Goal: Task Accomplishment & Management: Complete application form

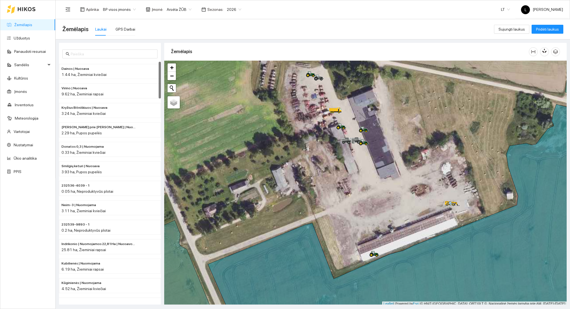
scroll to position [1, 0]
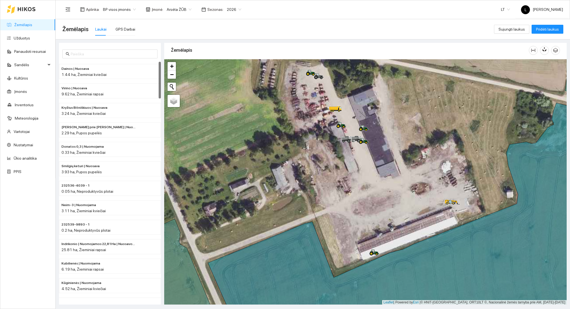
click at [195, 34] on div "Žemėlapis Laukai GPS Darbai" at bounding box center [278, 29] width 432 height 18
click at [14, 25] on link "Žemėlapis" at bounding box center [23, 25] width 18 height 4
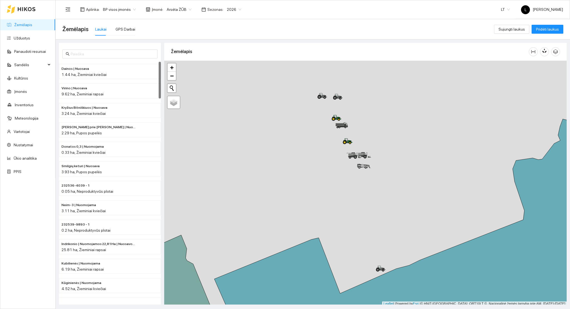
scroll to position [1, 0]
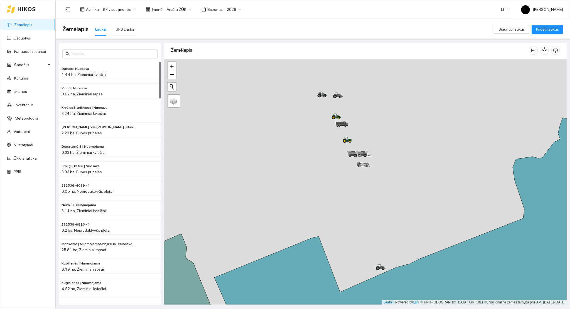
drag, startPoint x: 376, startPoint y: 135, endPoint x: 384, endPoint y: 160, distance: 26.5
click at [385, 160] on div at bounding box center [365, 182] width 403 height 246
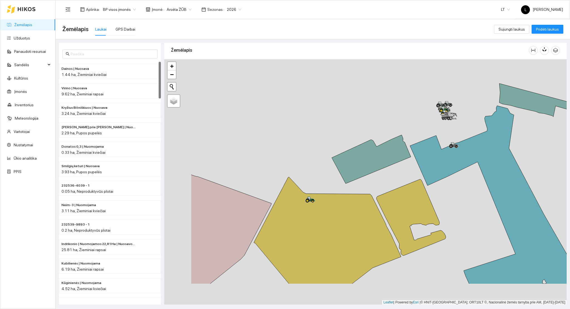
drag, startPoint x: 165, startPoint y: 152, endPoint x: 217, endPoint y: 100, distance: 73.1
click at [239, 98] on div at bounding box center [365, 182] width 403 height 246
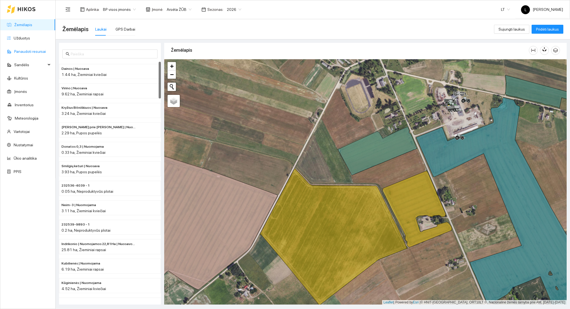
drag, startPoint x: 16, startPoint y: 40, endPoint x: 40, endPoint y: 49, distance: 24.9
click at [17, 40] on link "Užduotys" at bounding box center [22, 38] width 16 height 4
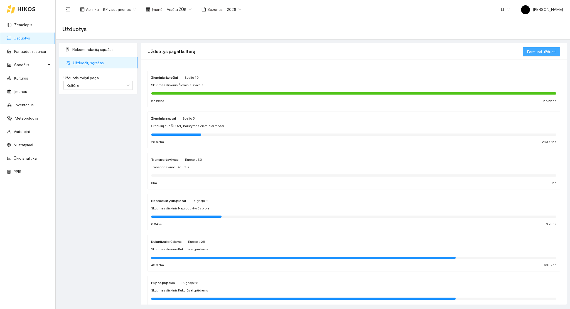
click at [545, 53] on span "Formuoti užduotį" at bounding box center [542, 52] width 28 height 6
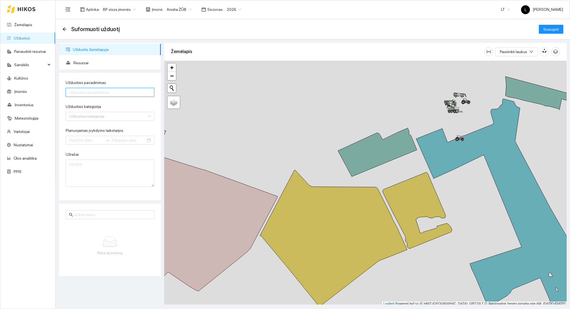
click at [74, 93] on input "Užduoties pavadinimas" at bounding box center [110, 92] width 89 height 9
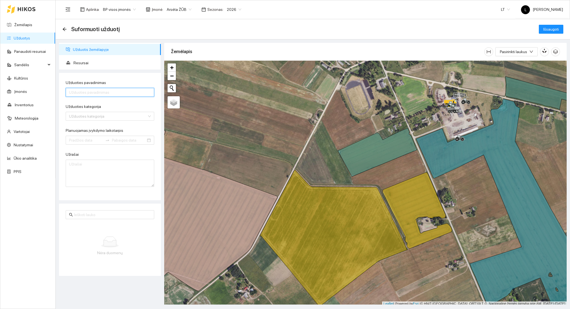
click at [99, 94] on input "Užduoties pavadinimas" at bounding box center [110, 92] width 89 height 9
type input "P"
click at [103, 91] on input "Purškimas nuo žolių" at bounding box center [110, 92] width 89 height 9
click at [95, 93] on input "Purškimas nuo žolių" at bounding box center [110, 92] width 89 height 9
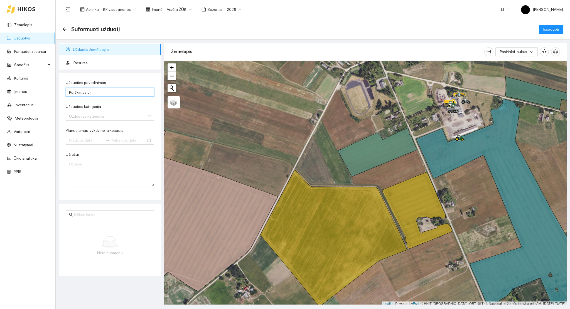
type input "Purškimas glifosatu"
click at [92, 111] on div "Užduoties kategorija" at bounding box center [110, 108] width 89 height 8
click at [92, 114] on input "Užduoties kategorija" at bounding box center [108, 116] width 78 height 8
type input "purškimas"
click at [108, 128] on div "Purškimas prikabinamu purkštuvu" at bounding box center [110, 128] width 82 height 6
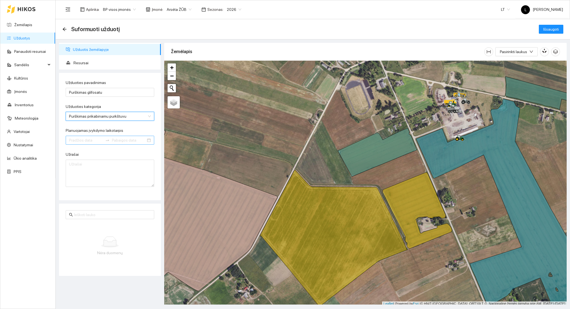
click at [96, 144] on div at bounding box center [110, 140] width 89 height 9
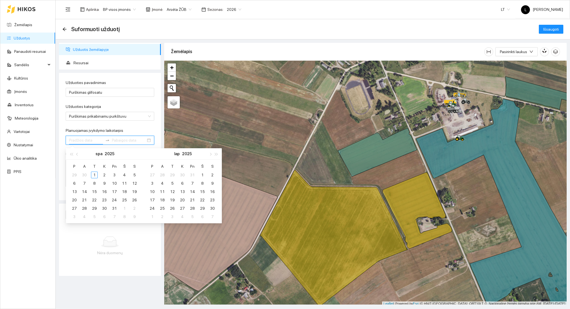
click at [90, 143] on input "Planuojamas įvykdymo laikotarpis" at bounding box center [86, 140] width 34 height 6
type input "[DATE]"
click at [95, 176] on div "1" at bounding box center [94, 175] width 7 height 7
type input "[DATE]"
click at [97, 175] on div "1" at bounding box center [94, 175] width 7 height 7
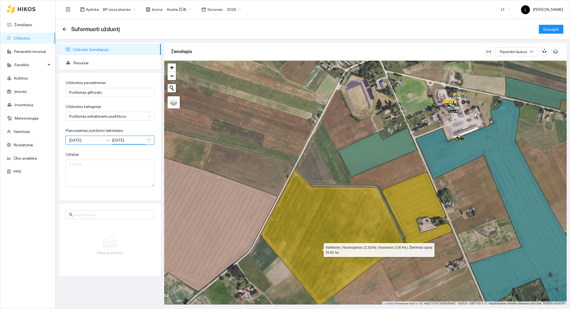
click at [318, 243] on icon at bounding box center [333, 238] width 147 height 137
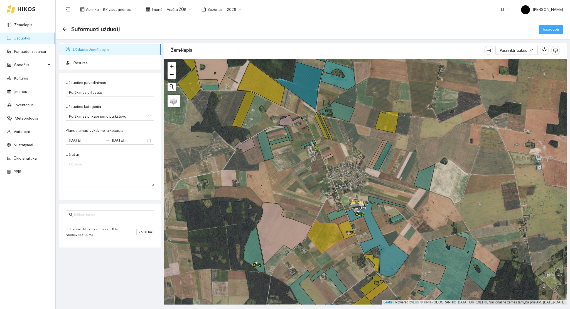
click at [546, 29] on span "Išsaugoti" at bounding box center [552, 29] width 16 height 6
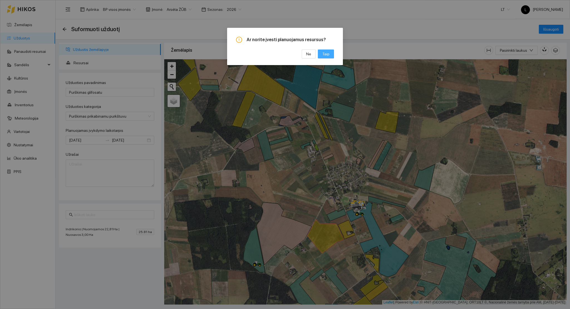
click at [326, 53] on span "Taip" at bounding box center [326, 54] width 7 height 6
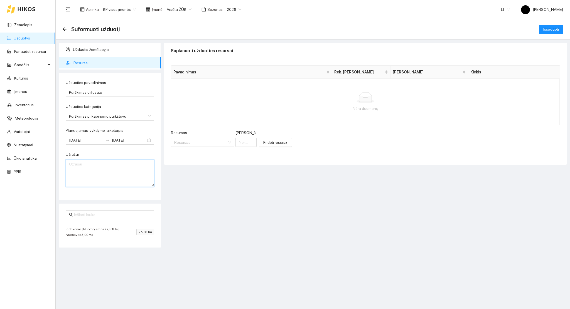
click at [108, 172] on textarea "Užrašai" at bounding box center [110, 173] width 89 height 27
click at [190, 145] on input "Resursas" at bounding box center [200, 142] width 53 height 8
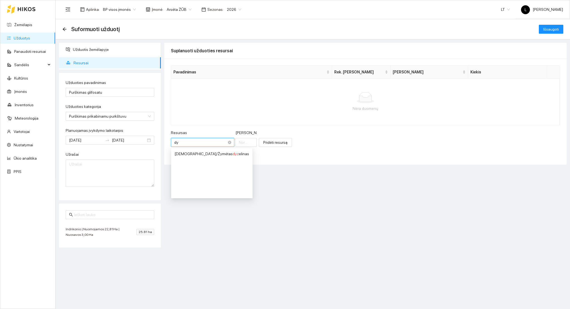
type input "dyz"
click at [191, 152] on div "[DEMOGRAPHIC_DATA] / Žymėtas dyz elinas" at bounding box center [212, 154] width 75 height 6
type input "1"
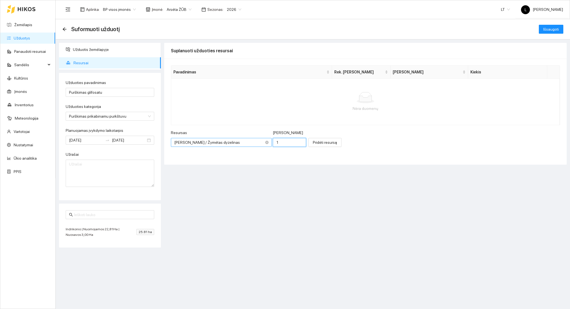
drag, startPoint x: 261, startPoint y: 140, endPoint x: 216, endPoint y: 142, distance: 44.9
click at [224, 142] on div "Resursas [PERSON_NAME] / Žymėtas dyzelinas [PERSON_NAME] 1" at bounding box center [238, 142] width 135 height 24
drag, startPoint x: 259, startPoint y: 140, endPoint x: 225, endPoint y: 138, distance: 34.3
click at [225, 139] on div "Resursas [PERSON_NAME] / Žymėtas dyzelinas [PERSON_NAME] 1" at bounding box center [238, 142] width 135 height 24
type input "0.8"
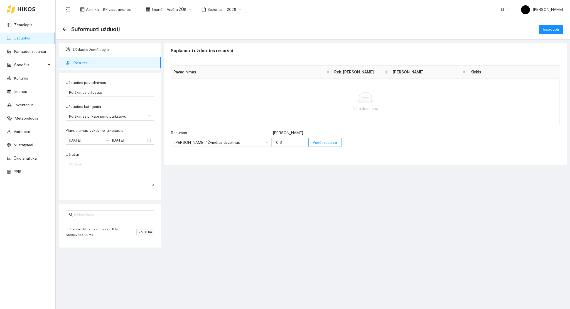
click at [309, 139] on button "Pridėti resursą" at bounding box center [325, 142] width 33 height 9
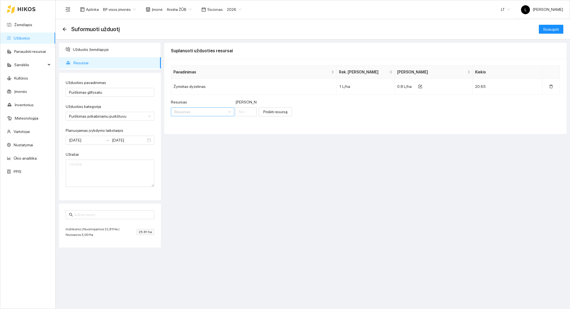
click at [188, 108] on input "Resursas" at bounding box center [200, 112] width 53 height 8
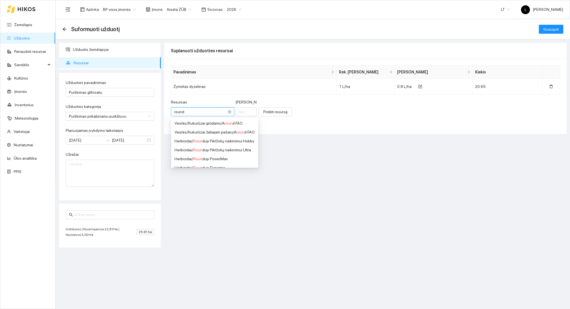
type input "roundu"
click at [202, 140] on span "Roundu" at bounding box center [200, 141] width 14 height 4
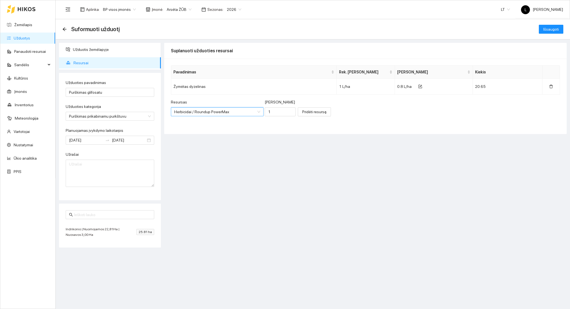
scroll to position [4, 0]
click at [265, 111] on input "1" at bounding box center [280, 112] width 31 height 9
drag, startPoint x: 265, startPoint y: 114, endPoint x: 232, endPoint y: 112, distance: 33.2
click at [243, 115] on div "Resursas Herbicidai / Roundup PowerMax [PERSON_NAME] 1" at bounding box center [233, 111] width 125 height 24
type input "1.5"
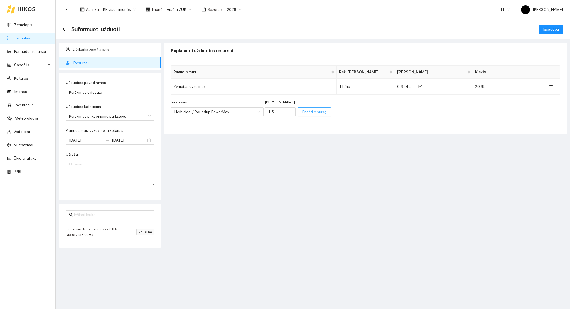
click at [313, 113] on button "Pridėti resursą" at bounding box center [314, 112] width 33 height 9
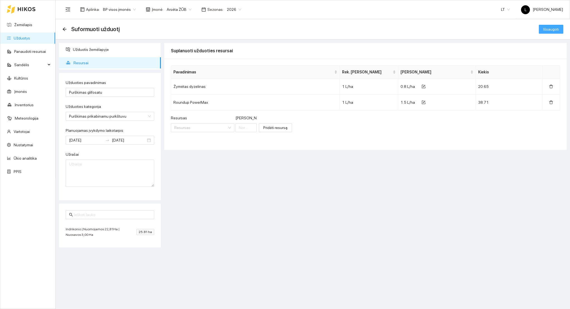
click at [555, 27] on span "Išsaugoti" at bounding box center [552, 29] width 16 height 6
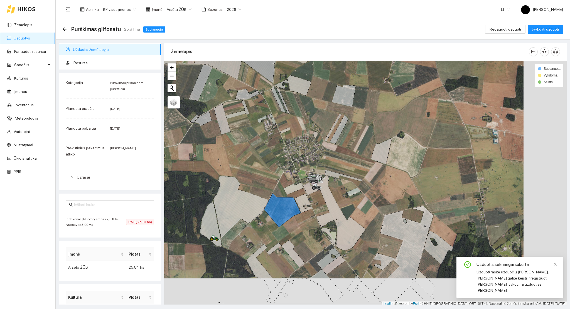
scroll to position [1, 0]
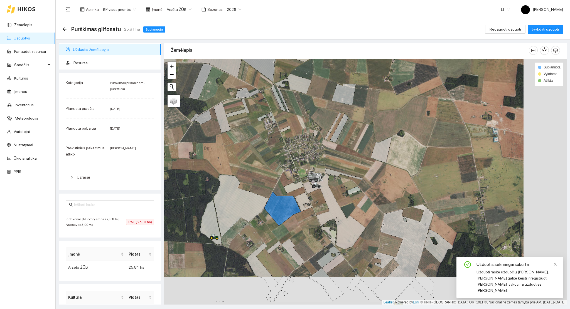
drag, startPoint x: 302, startPoint y: 194, endPoint x: 264, endPoint y: 169, distance: 45.3
click at [279, 178] on div at bounding box center [365, 182] width 403 height 246
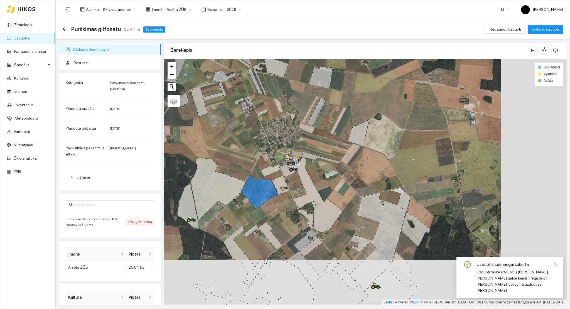
click at [23, 32] on ul "Žemėlapis Užduotys Panaudoti resursai Sandėlis Kultūros Įmonės Inventorius Mete…" at bounding box center [27, 98] width 55 height 160
click at [23, 36] on link "Užduotys" at bounding box center [22, 38] width 16 height 4
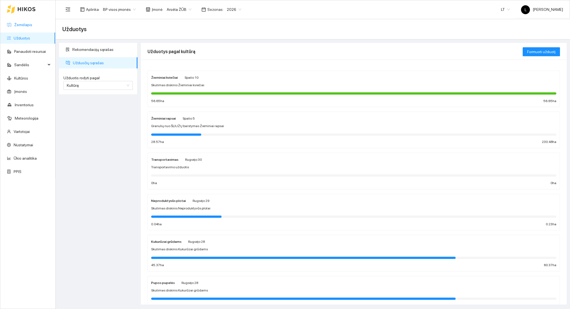
click at [31, 26] on link "Žemėlapis" at bounding box center [23, 25] width 18 height 4
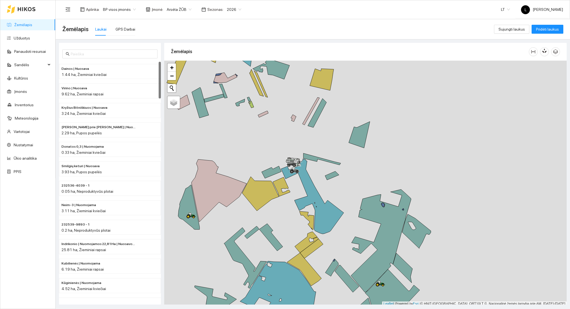
scroll to position [1, 0]
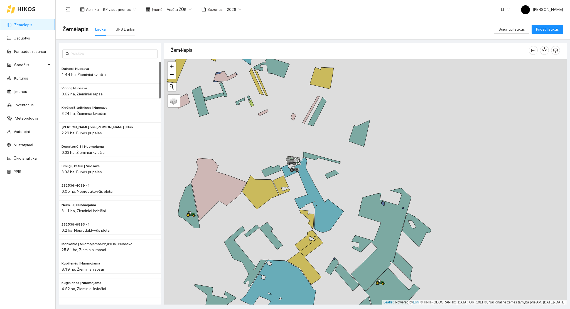
drag, startPoint x: 324, startPoint y: 156, endPoint x: 385, endPoint y: 154, distance: 61.0
click at [389, 151] on div at bounding box center [365, 182] width 403 height 246
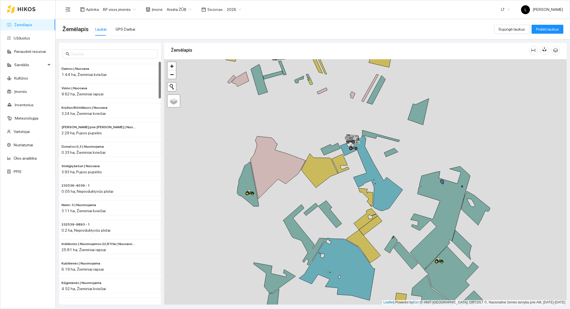
drag, startPoint x: 371, startPoint y: 192, endPoint x: 363, endPoint y: 150, distance: 42.6
click at [363, 150] on icon at bounding box center [371, 173] width 63 height 75
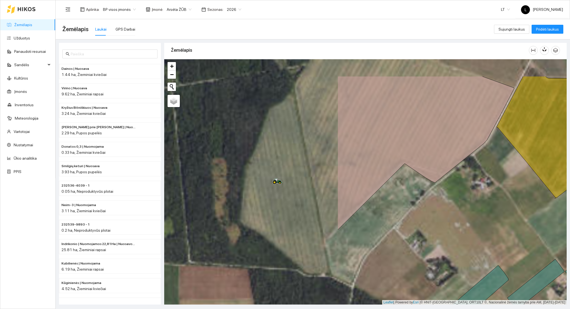
drag, startPoint x: 301, startPoint y: 171, endPoint x: 479, endPoint y: 208, distance: 182.7
click at [479, 208] on div at bounding box center [365, 182] width 403 height 246
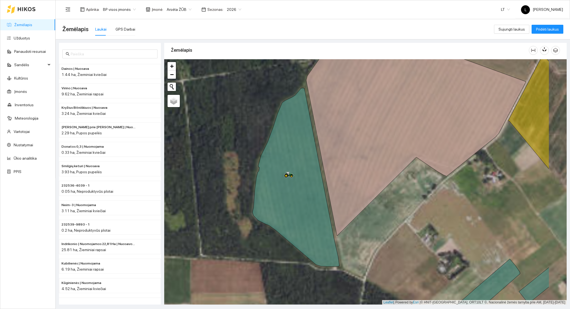
drag, startPoint x: 420, startPoint y: 189, endPoint x: 304, endPoint y: 155, distance: 120.7
click at [275, 133] on div at bounding box center [365, 182] width 403 height 246
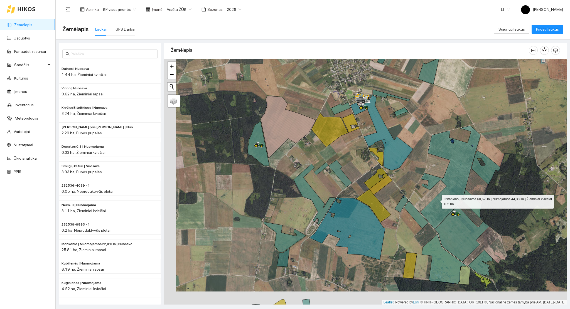
drag, startPoint x: 404, startPoint y: 188, endPoint x: 398, endPoint y: 188, distance: 5.6
click at [421, 187] on icon at bounding box center [451, 177] width 60 height 103
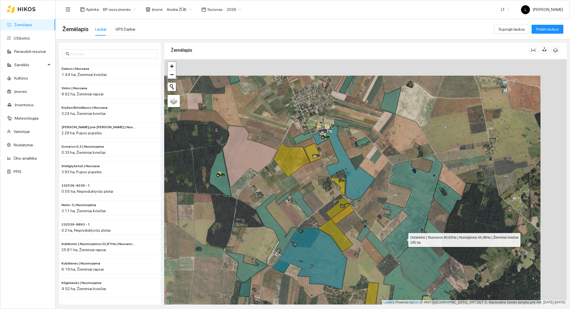
drag, startPoint x: 406, startPoint y: 206, endPoint x: 403, endPoint y: 242, distance: 36.6
click at [404, 236] on icon at bounding box center [412, 207] width 60 height 103
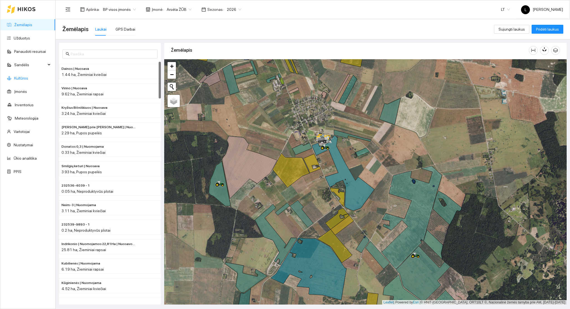
click at [24, 76] on link "Kultūros" at bounding box center [21, 78] width 14 height 4
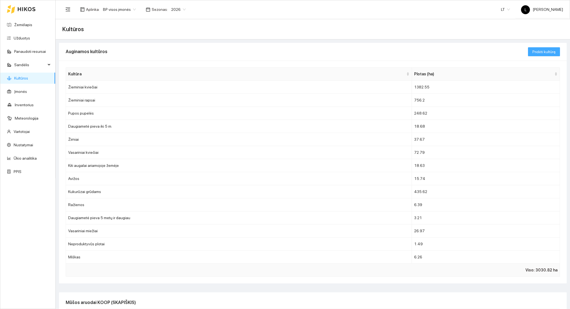
click at [543, 52] on span "Pridėti kultūrą" at bounding box center [544, 52] width 23 height 6
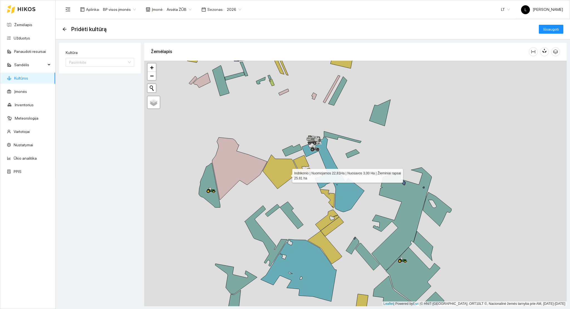
click at [287, 175] on icon at bounding box center [281, 172] width 37 height 34
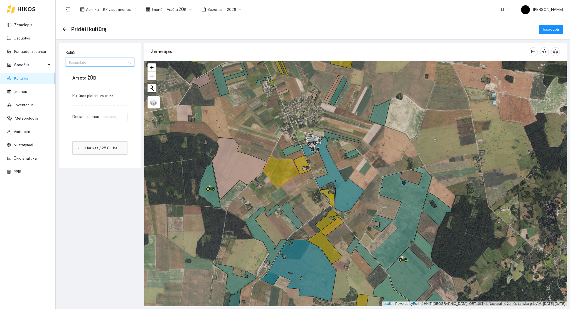
click at [81, 62] on input "Kultūra" at bounding box center [98, 62] width 58 height 8
type input "kvie"
click at [90, 109] on div "Žieminiai kviečiai" at bounding box center [100, 109] width 62 height 6
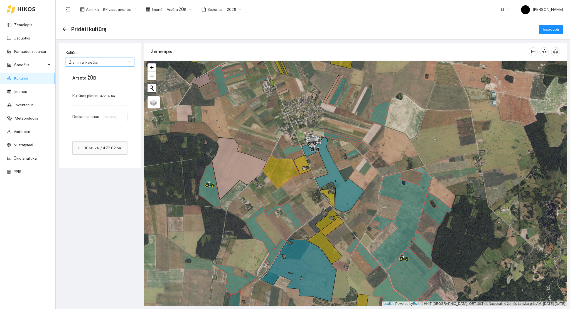
type input "7"
click at [551, 29] on span "Išsaugoti" at bounding box center [552, 29] width 16 height 6
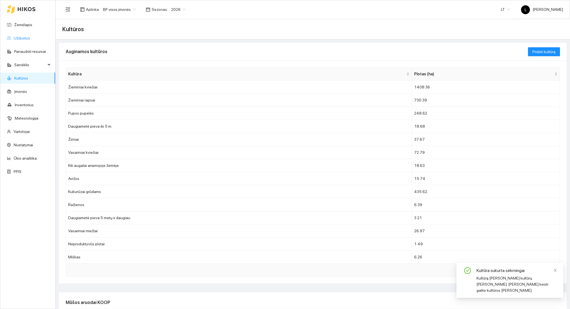
click at [28, 40] on link "Užduotys" at bounding box center [22, 38] width 16 height 4
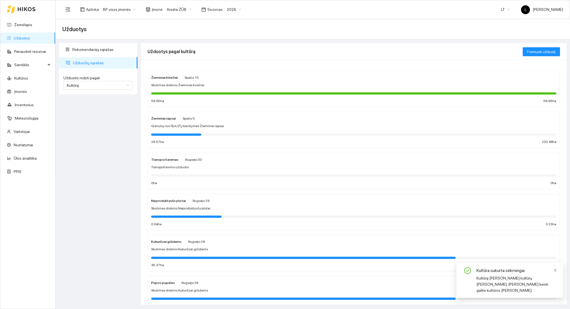
click at [234, 96] on div at bounding box center [354, 93] width 406 height 6
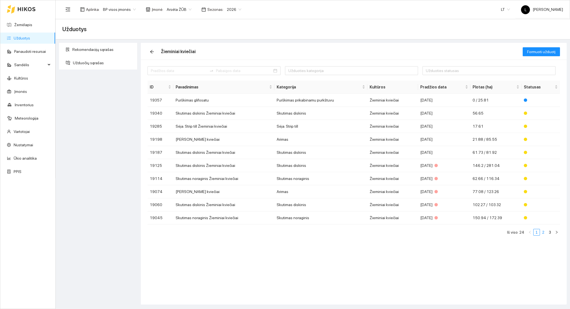
click at [545, 234] on link "2" at bounding box center [544, 233] width 6 height 6
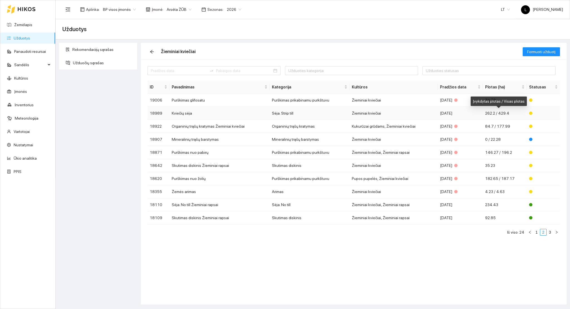
click at [488, 113] on span "262.2 / 429.4" at bounding box center [497, 113] width 24 height 4
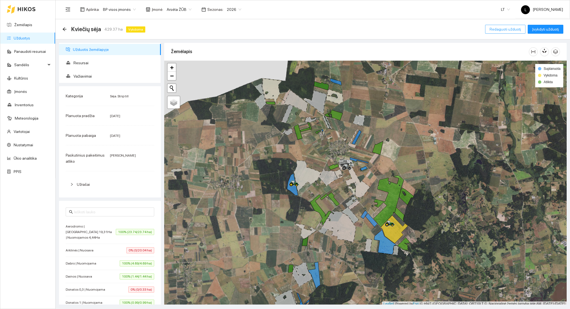
click at [504, 29] on span "Redaguoti užduotį" at bounding box center [505, 29] width 31 height 6
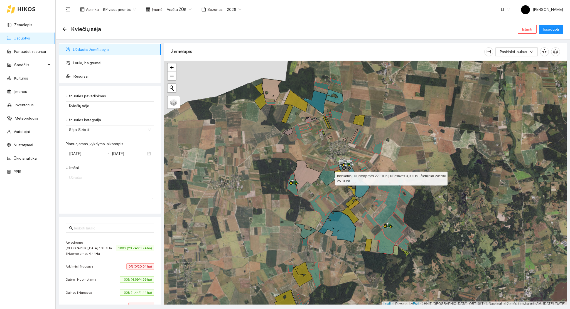
click at [330, 177] on icon at bounding box center [328, 177] width 19 height 17
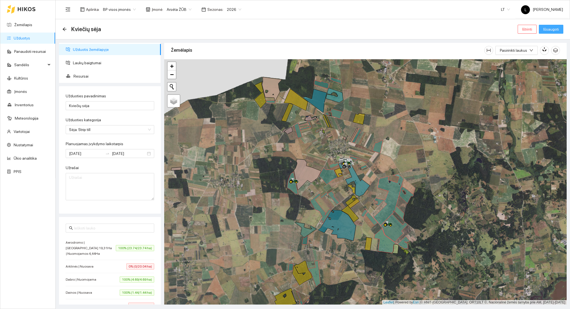
click at [560, 28] on button "Išsaugoti" at bounding box center [551, 29] width 25 height 9
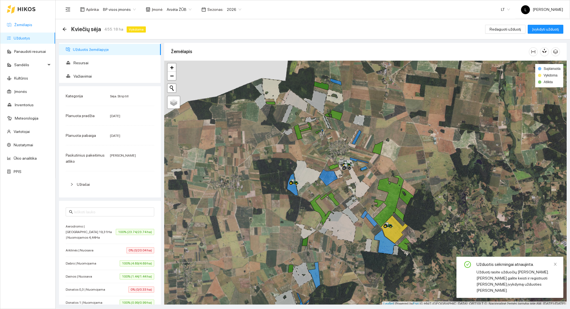
click at [15, 26] on link "Žemėlapis" at bounding box center [23, 25] width 18 height 4
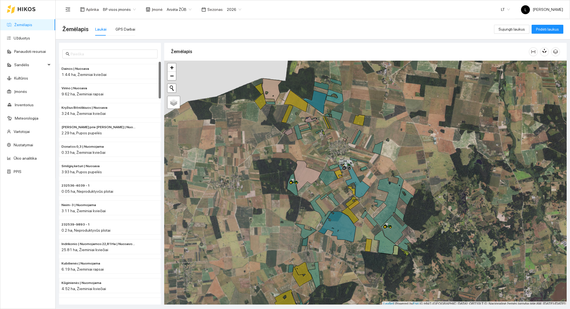
click at [32, 23] on link "Žemėlapis" at bounding box center [23, 25] width 18 height 4
click at [14, 40] on link "Užduotys" at bounding box center [22, 38] width 16 height 4
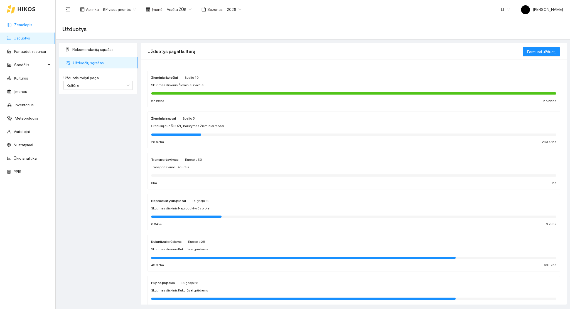
click at [32, 27] on link "Žemėlapis" at bounding box center [23, 25] width 18 height 4
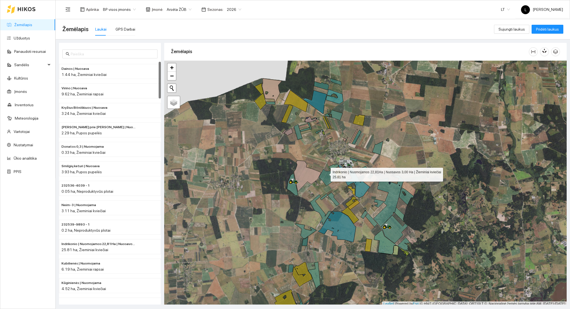
click at [323, 173] on icon at bounding box center [328, 177] width 19 height 17
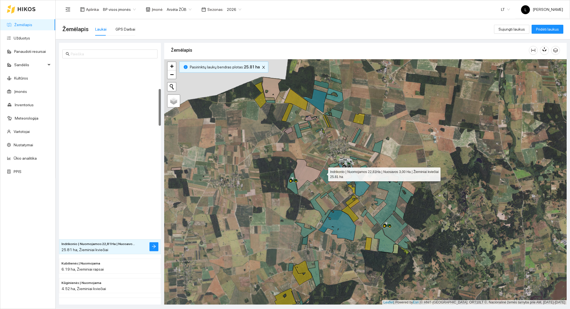
scroll to position [175, 0]
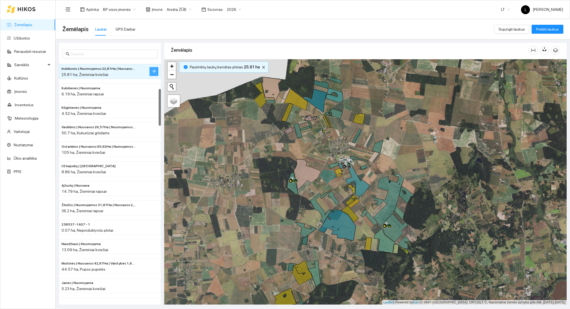
click at [154, 70] on icon "arrow-right" at bounding box center [154, 71] width 4 height 4
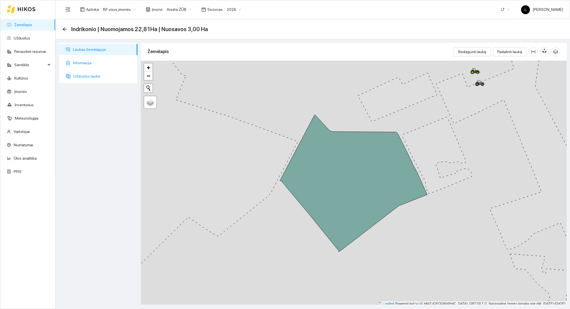
click at [83, 75] on span "Užduotys lauke" at bounding box center [104, 76] width 60 height 11
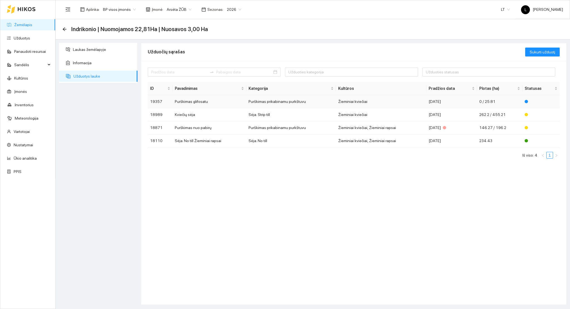
click at [382, 103] on td "Žieminiai kviečiai" at bounding box center [381, 101] width 91 height 13
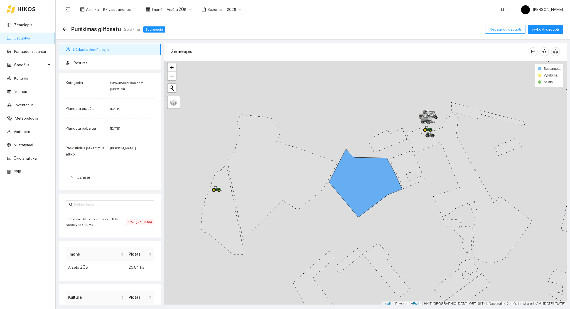
click at [508, 26] on span "Redaguoti užduotį" at bounding box center [505, 29] width 31 height 6
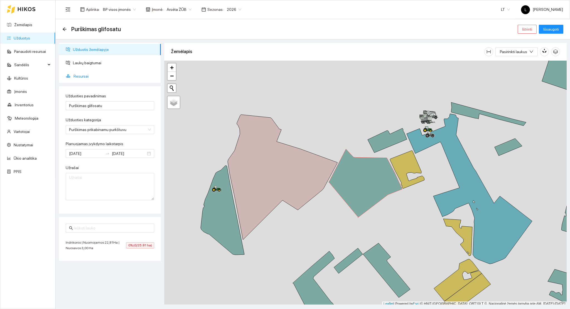
click at [86, 71] on span "Resursai" at bounding box center [115, 76] width 83 height 11
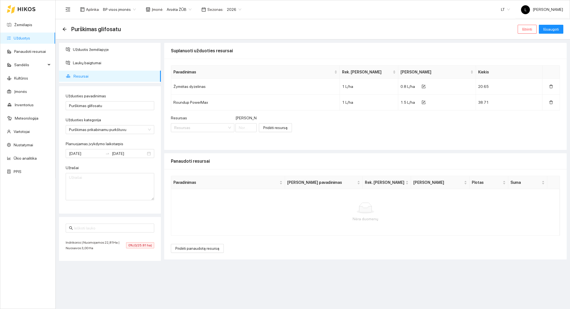
click at [186, 123] on div "Resursas" at bounding box center [203, 119] width 64 height 8
click at [185, 127] on input "Resursas" at bounding box center [200, 128] width 53 height 8
type input "lignum"
click at [197, 136] on div "Paviršiaus aktyvios medžiagos / Lignum" at bounding box center [208, 139] width 66 height 6
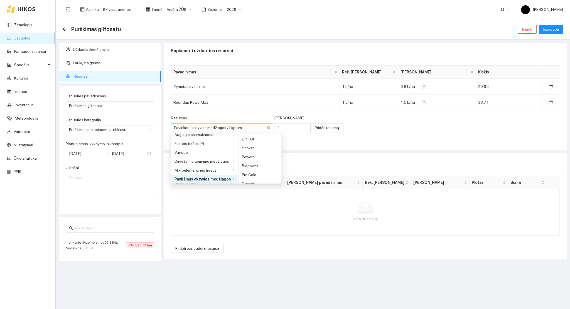
scroll to position [201, 0]
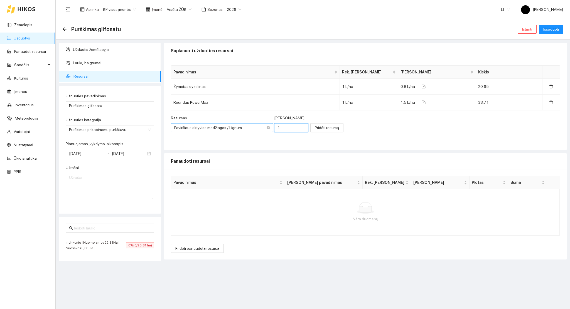
drag, startPoint x: 270, startPoint y: 126, endPoint x: 263, endPoint y: 126, distance: 7.0
click at [274, 126] on input "1" at bounding box center [291, 127] width 34 height 9
type input "0.1"
click at [315, 128] on span "Pridėti resursą" at bounding box center [327, 128] width 24 height 6
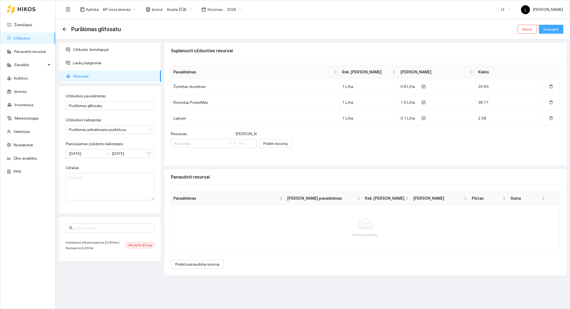
click at [553, 33] on div "Išsaugoti" at bounding box center [551, 29] width 25 height 9
click at [555, 31] on span "Išsaugoti" at bounding box center [552, 29] width 16 height 6
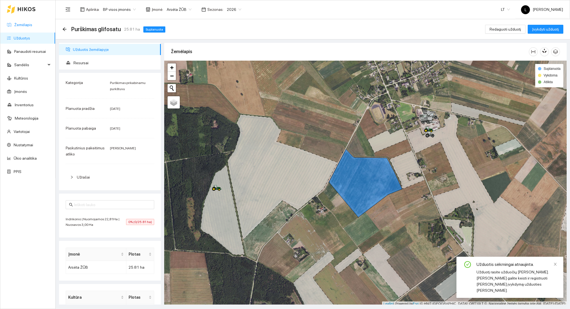
click at [22, 23] on link "Žemėlapis" at bounding box center [23, 25] width 18 height 4
